Goal: Find specific page/section: Find specific page/section

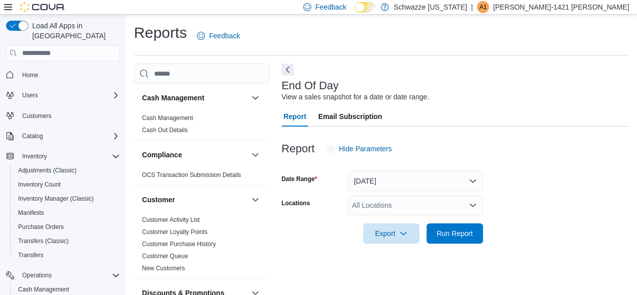
scroll to position [18, 0]
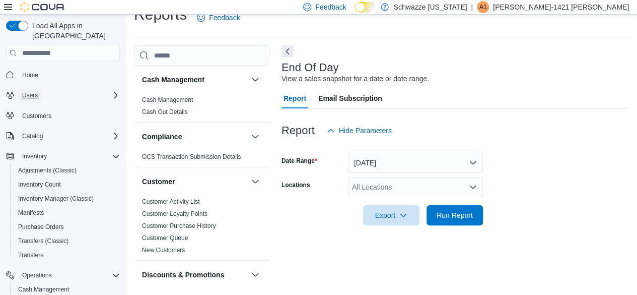
click at [41, 89] on button "Users" at bounding box center [30, 95] width 24 height 12
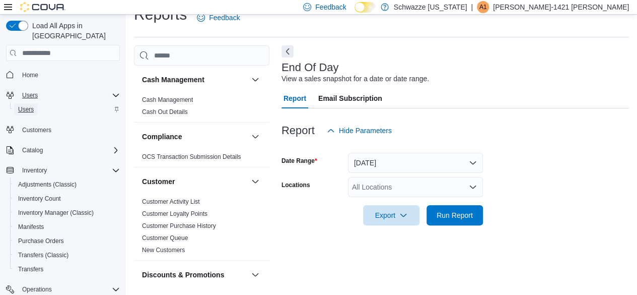
click at [27, 105] on span "Users" at bounding box center [26, 109] width 16 height 8
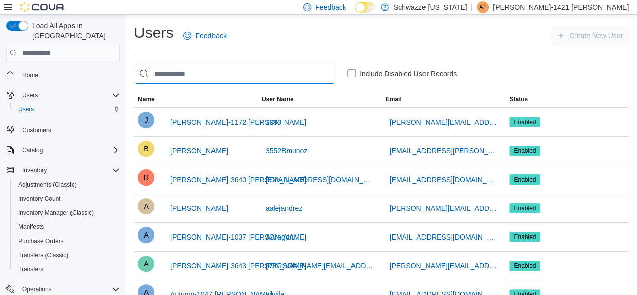
click at [209, 76] on input "search" at bounding box center [234, 73] width 201 height 20
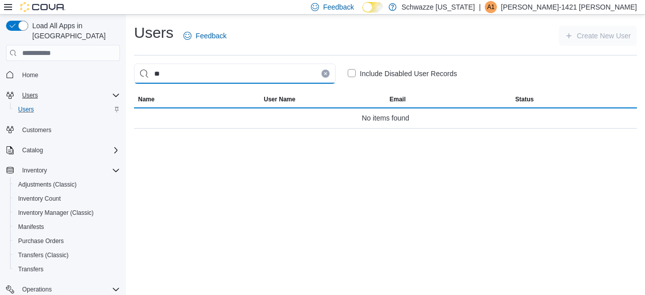
type input "*"
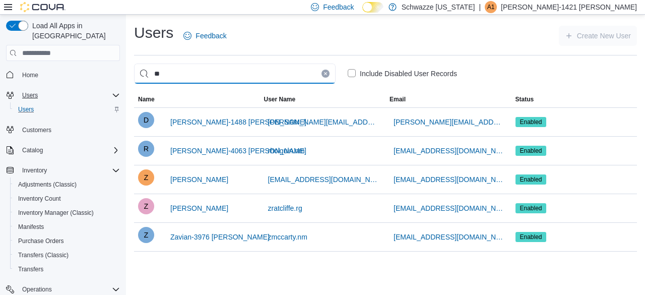
type input "*"
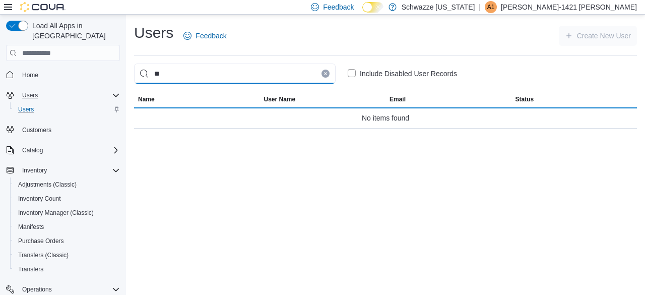
type input "*"
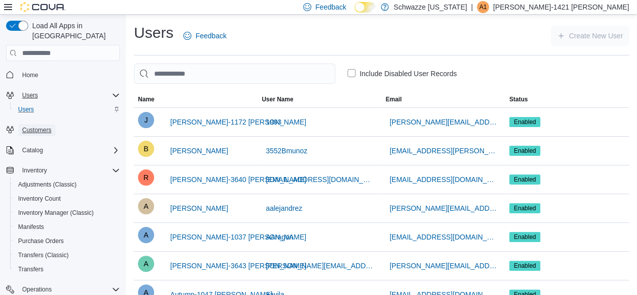
click at [52, 124] on link "Customers" at bounding box center [36, 130] width 37 height 12
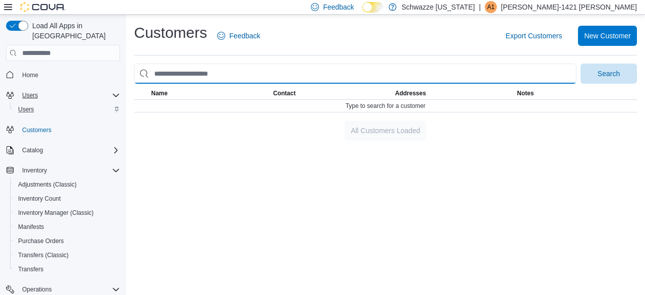
click at [319, 69] on input "search" at bounding box center [355, 73] width 442 height 20
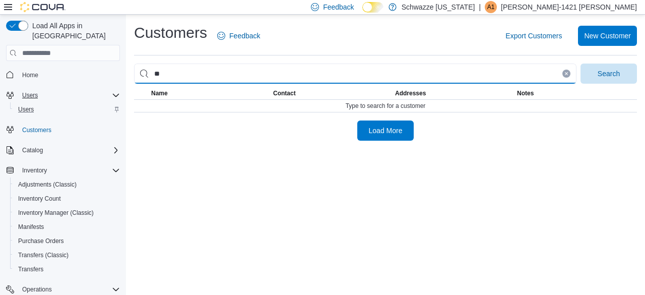
type input "*"
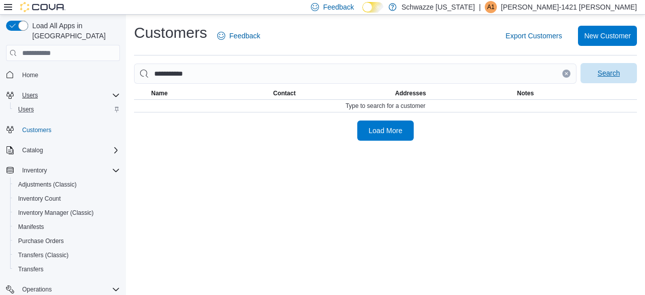
click at [612, 76] on span "Search" at bounding box center [608, 73] width 22 height 10
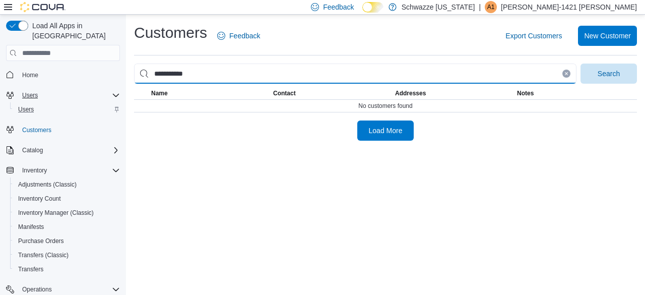
click at [165, 74] on input "**********" at bounding box center [355, 73] width 442 height 20
type input "**********"
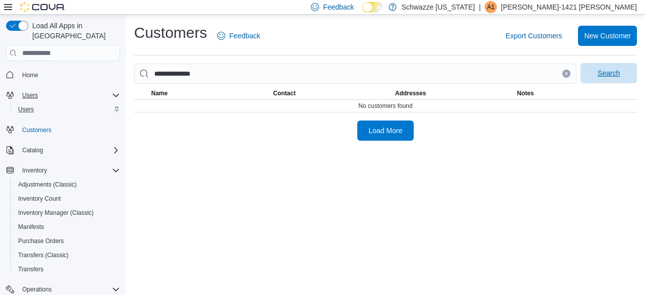
click at [617, 73] on span "Search" at bounding box center [608, 73] width 22 height 10
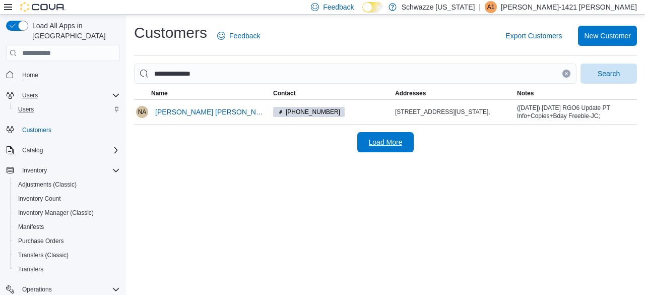
click at [394, 144] on span "Load More" at bounding box center [386, 142] width 34 height 10
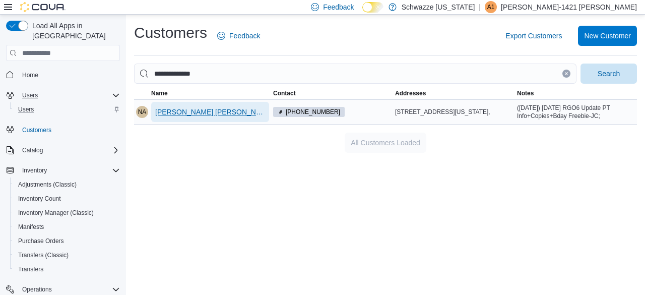
click at [216, 114] on span "[PERSON_NAME] [PERSON_NAME]" at bounding box center [210, 112] width 110 height 10
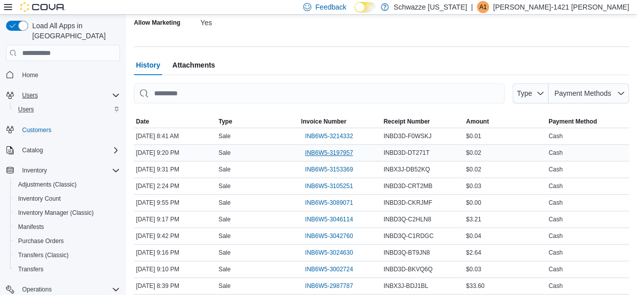
scroll to position [331, 0]
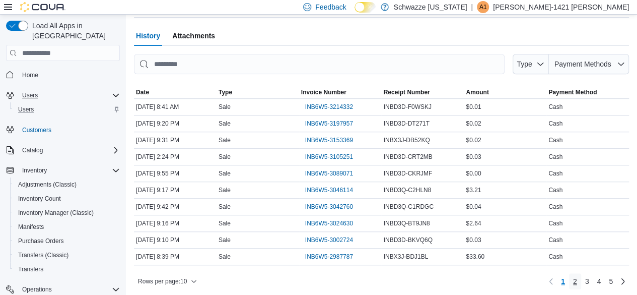
click at [577, 283] on span "2" at bounding box center [575, 281] width 4 height 10
click at [565, 279] on span "1" at bounding box center [563, 281] width 4 height 10
click at [346, 254] on span "INB6W5-2987787" at bounding box center [329, 256] width 48 height 8
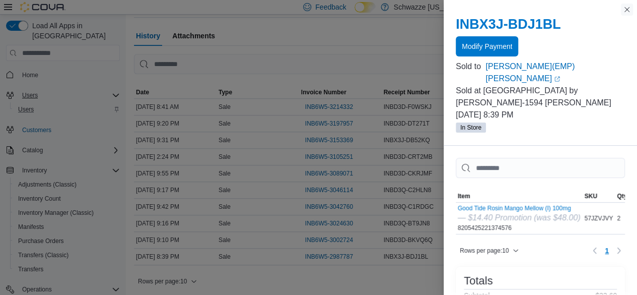
click at [629, 12] on button "Close this dialog" at bounding box center [627, 10] width 12 height 12
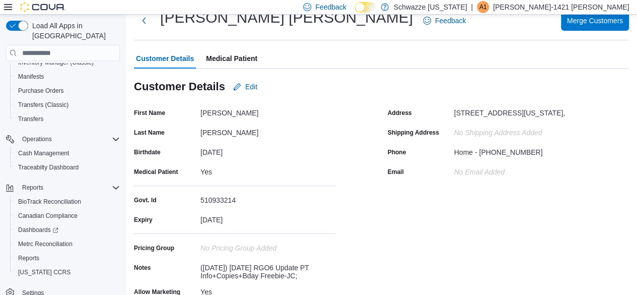
scroll to position [0, 0]
